Goal: Information Seeking & Learning: Learn about a topic

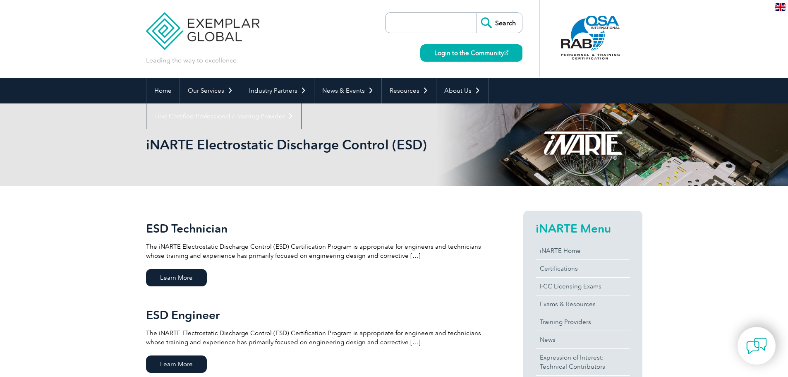
click at [456, 26] on input "search" at bounding box center [433, 23] width 87 height 20
type input "aik beng"
click at [477, 13] on input "Search" at bounding box center [500, 23] width 46 height 20
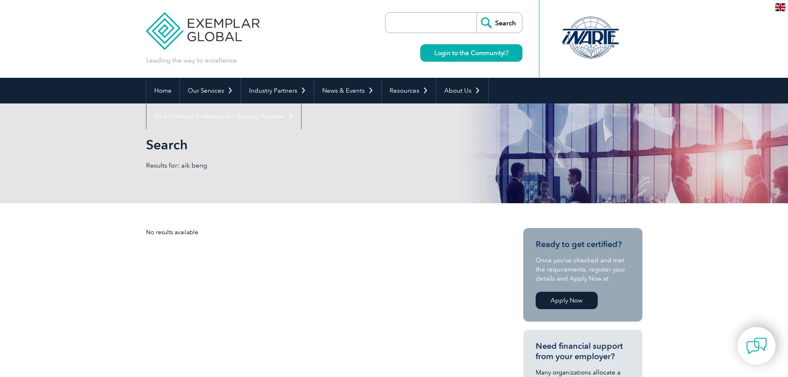
click at [447, 26] on input "search" at bounding box center [433, 23] width 87 height 20
type input "ooi aik"
click at [477, 13] on input "Search" at bounding box center [500, 23] width 46 height 20
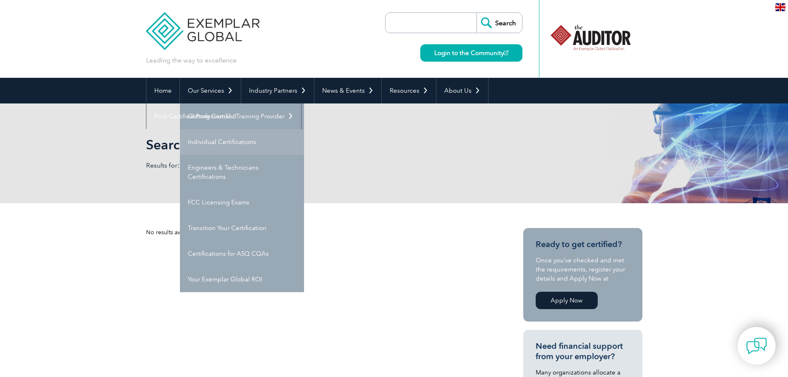
click at [211, 142] on link "Individual Certifications" at bounding box center [242, 142] width 124 height 26
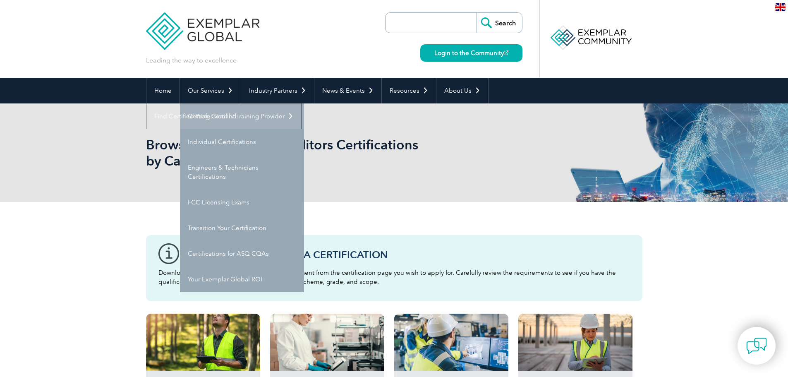
click at [220, 115] on link "Getting Certified" at bounding box center [242, 116] width 124 height 26
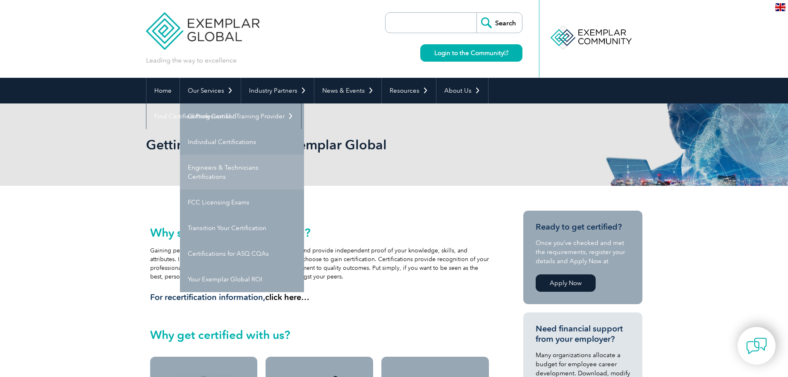
click at [233, 163] on link "Engineers & Technicians Certifications" at bounding box center [242, 172] width 124 height 35
